Goal: Task Accomplishment & Management: Manage account settings

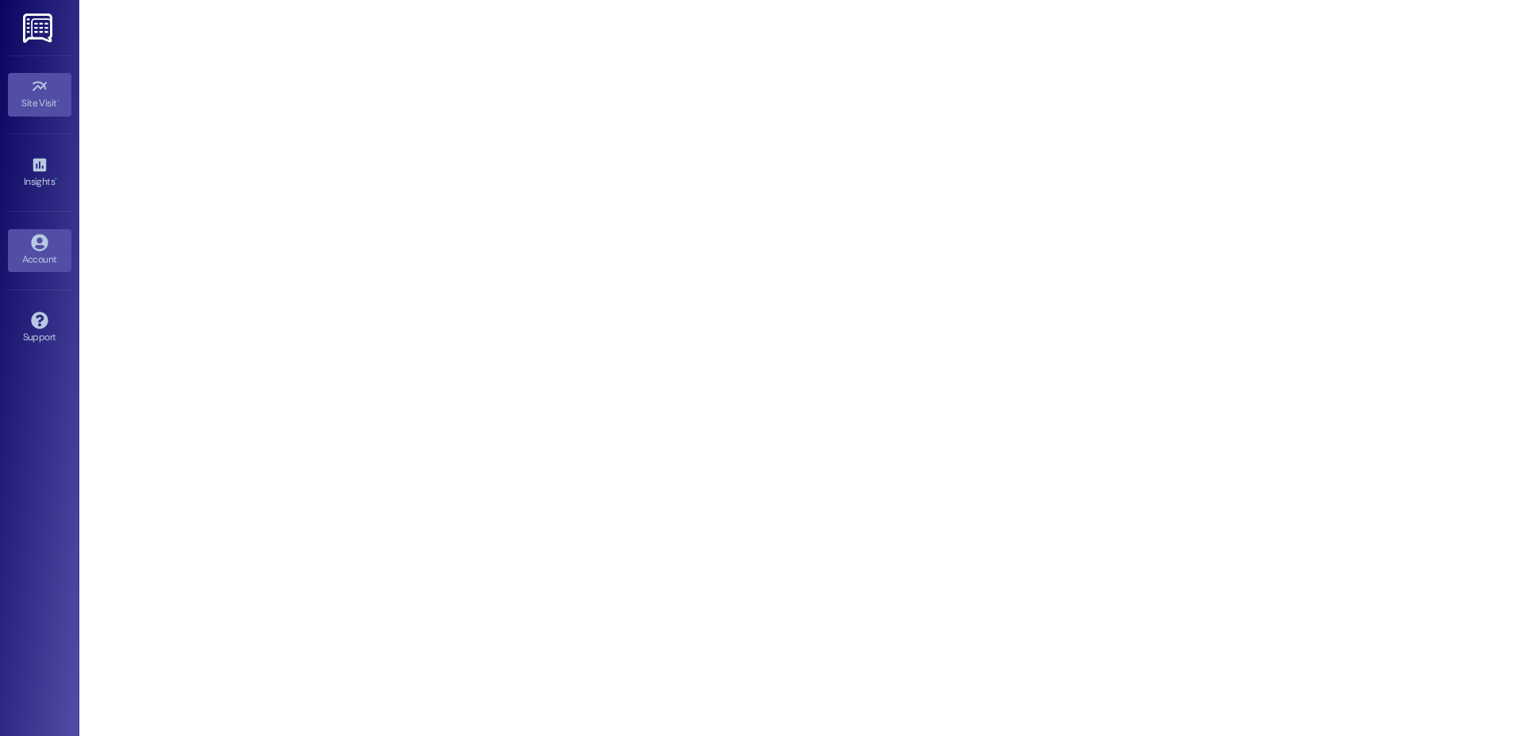
click at [38, 241] on icon at bounding box center [39, 242] width 17 height 17
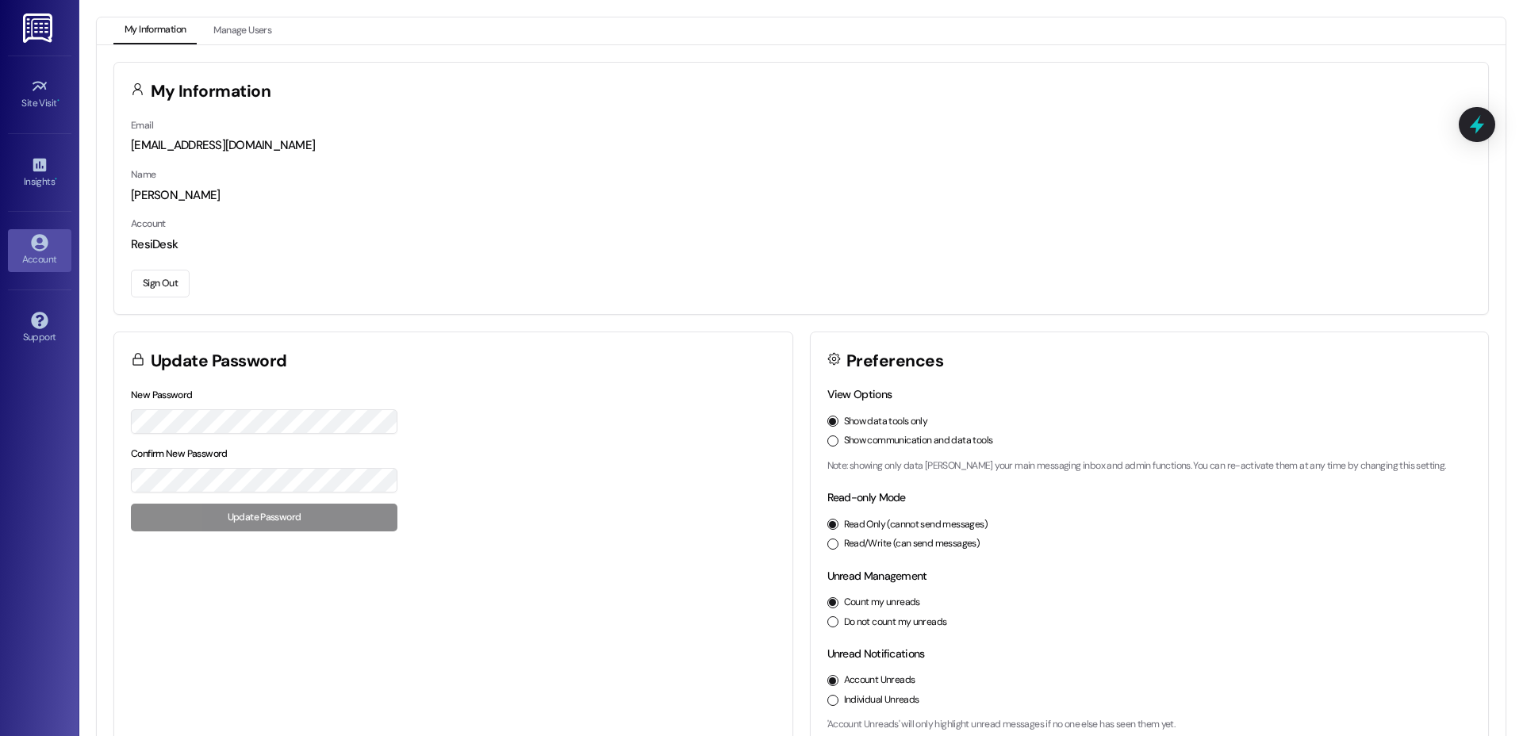
click at [171, 290] on button "Sign Out" at bounding box center [160, 284] width 59 height 28
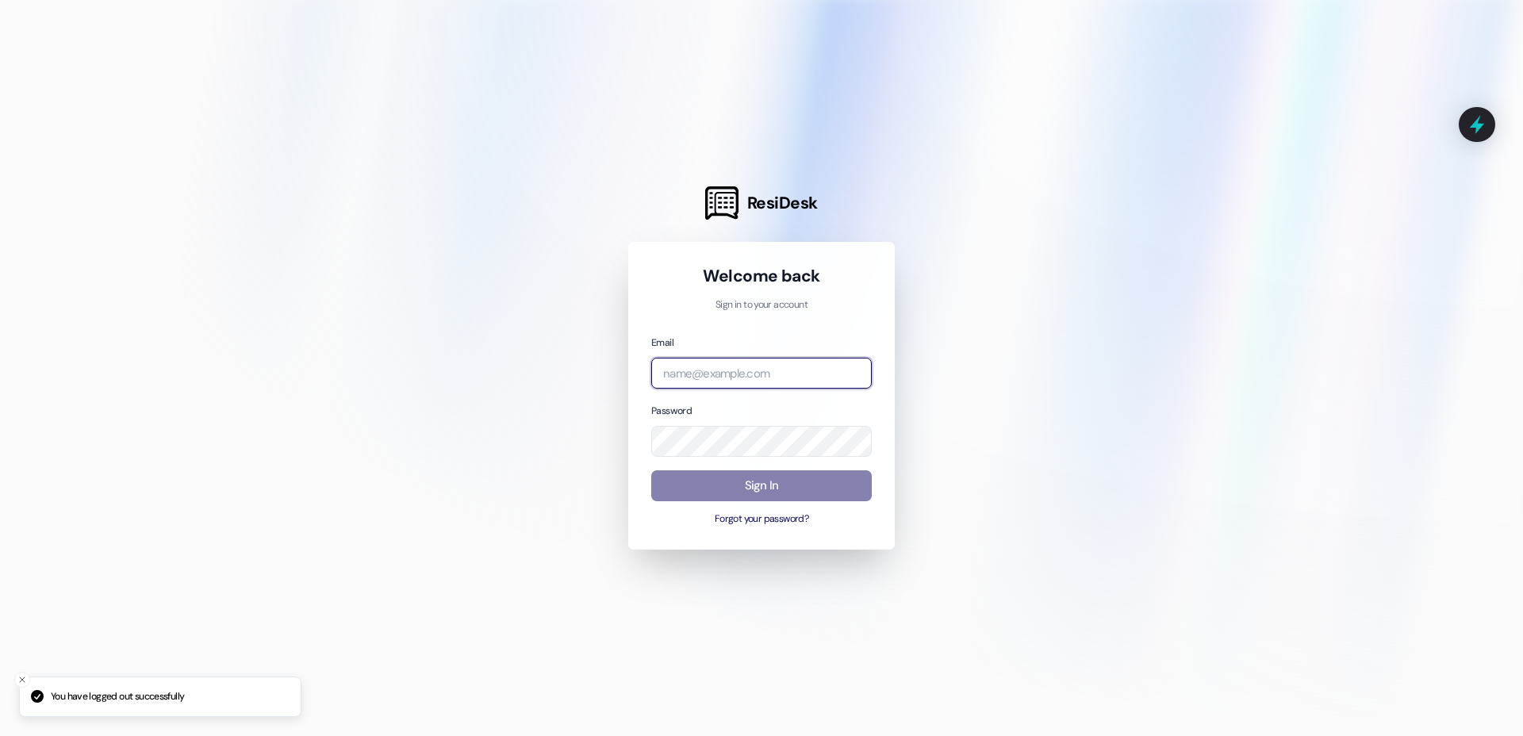
click at [707, 359] on input "email" at bounding box center [761, 373] width 221 height 31
click at [0, 735] on com-1password-button at bounding box center [0, 736] width 0 height 0
type input "c"
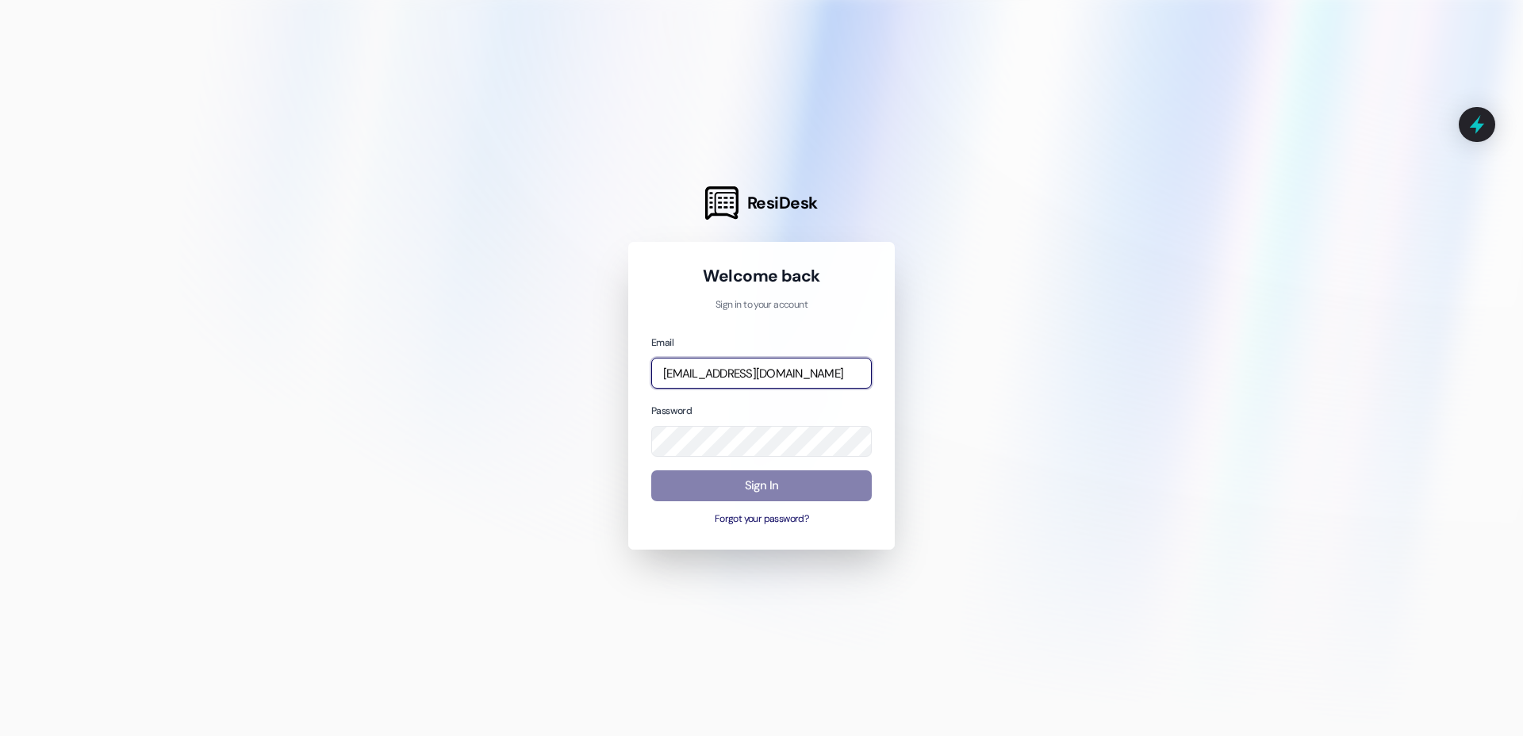
type input "[EMAIL_ADDRESS][DOMAIN_NAME]"
